Goal: Find specific page/section: Find specific page/section

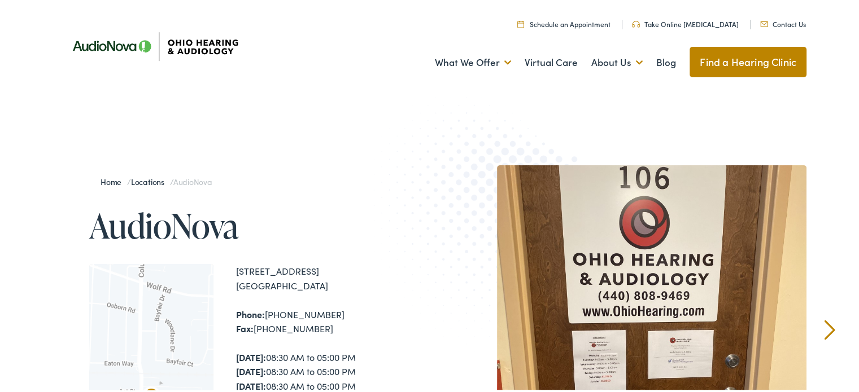
click at [777, 21] on link "Contact Us" at bounding box center [783, 23] width 46 height 10
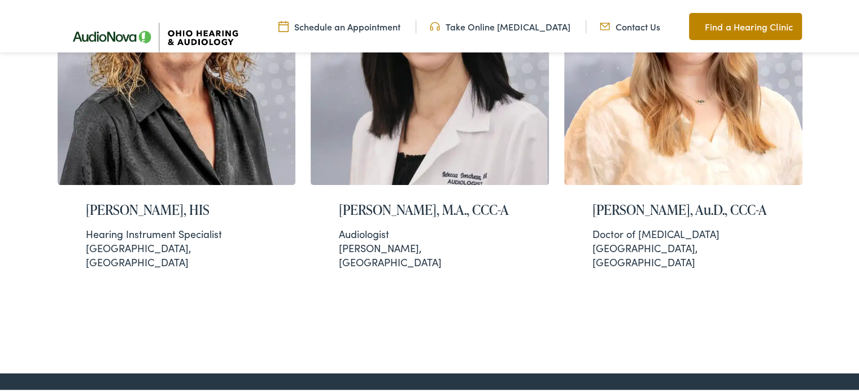
scroll to position [2541, 0]
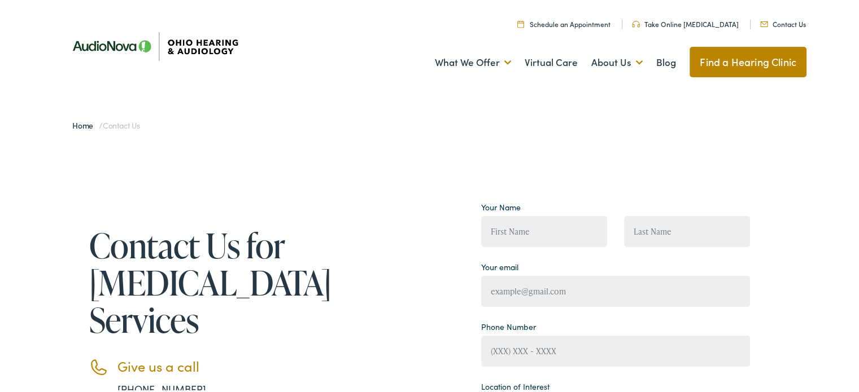
click at [747, 61] on link "Find a Hearing Clinic" at bounding box center [747, 60] width 117 height 30
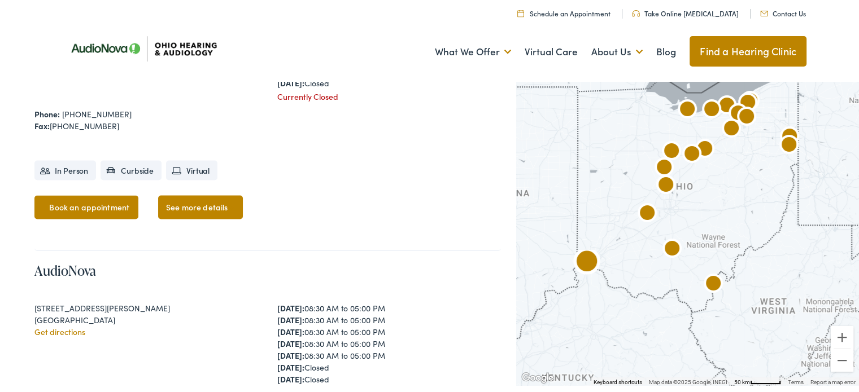
scroll to position [2069, 0]
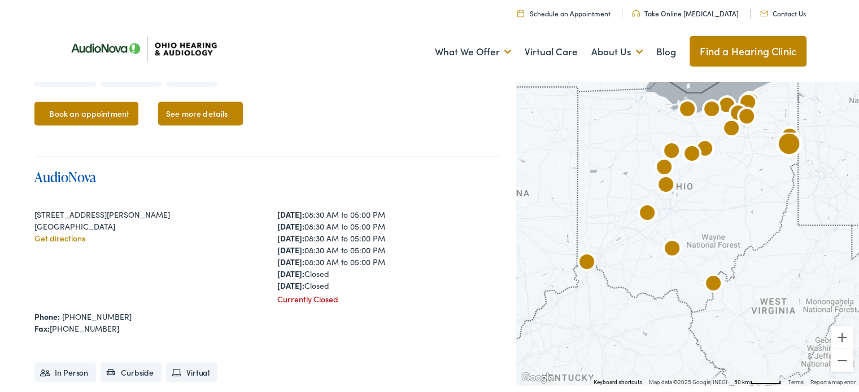
click at [51, 165] on link "AudioNova" at bounding box center [65, 174] width 62 height 19
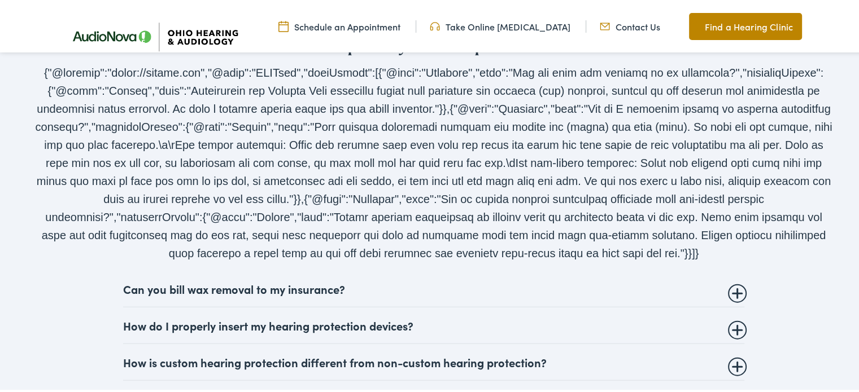
scroll to position [2164, 0]
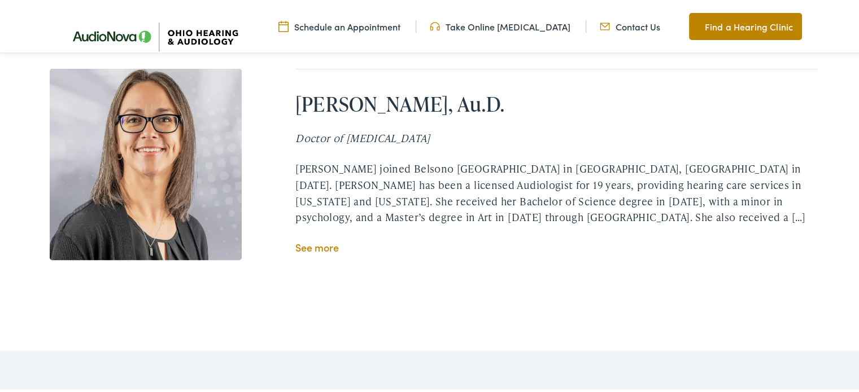
click at [311, 239] on link "See more" at bounding box center [316, 246] width 43 height 14
